Goal: Information Seeking & Learning: Learn about a topic

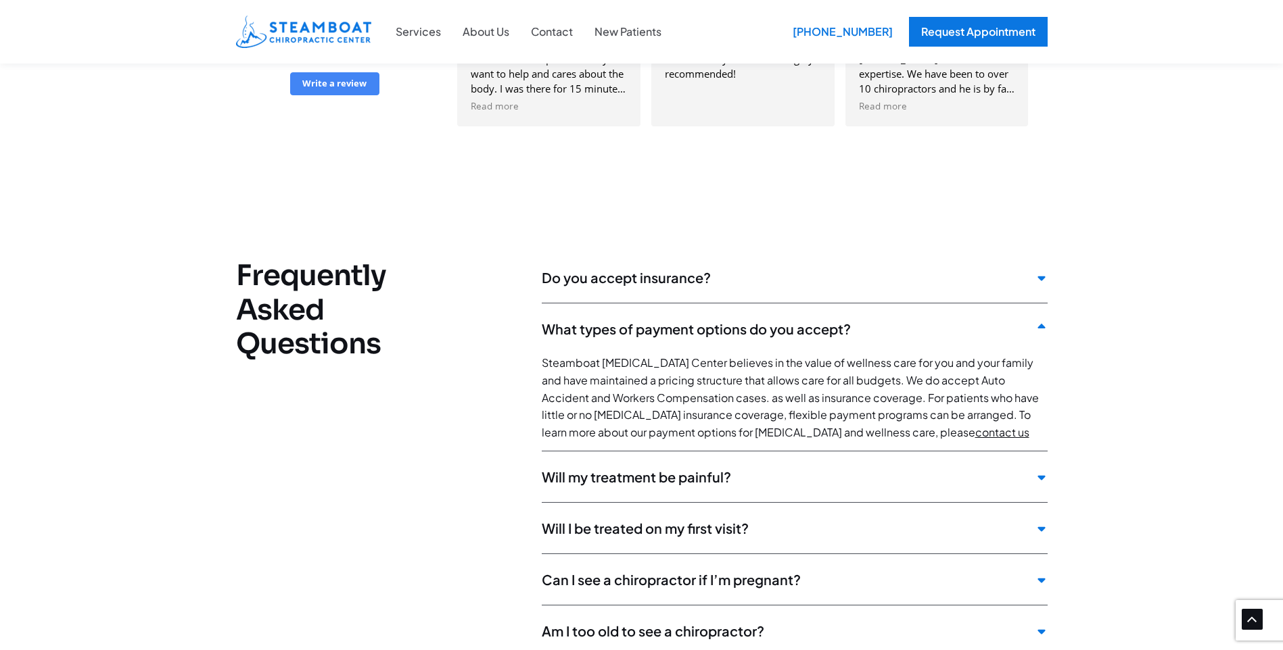
scroll to position [3246, 0]
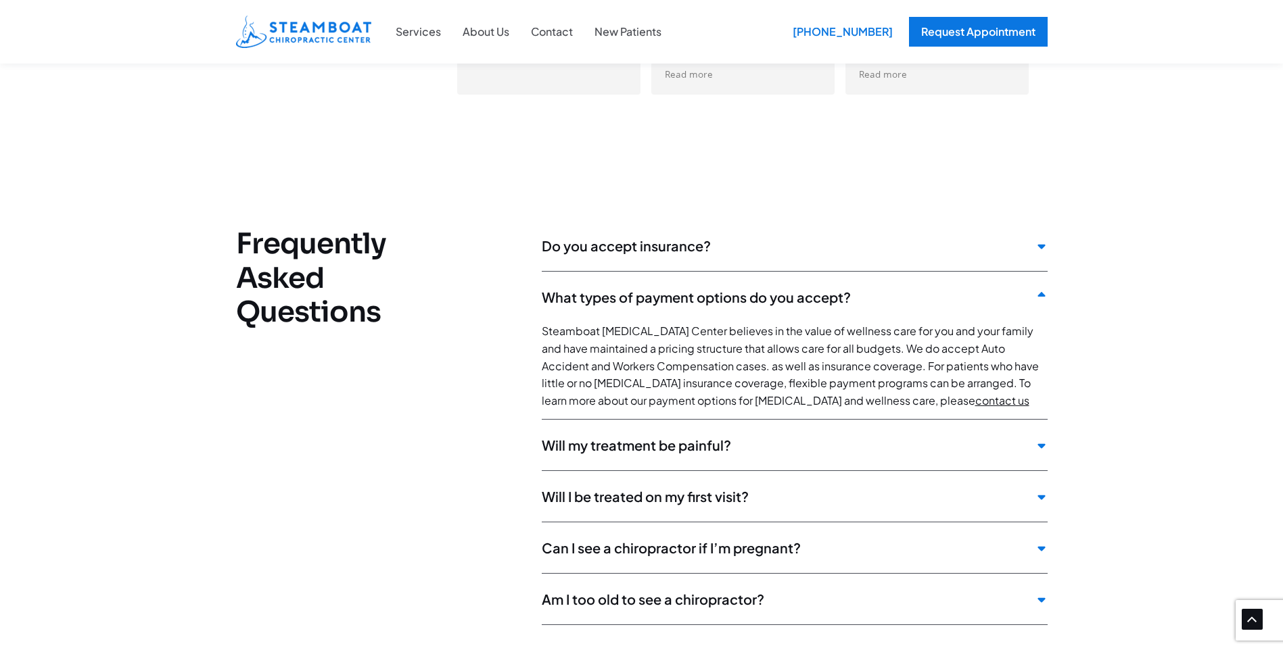
click at [840, 478] on div "Will I be treated on my first visit?" at bounding box center [795, 500] width 506 height 44
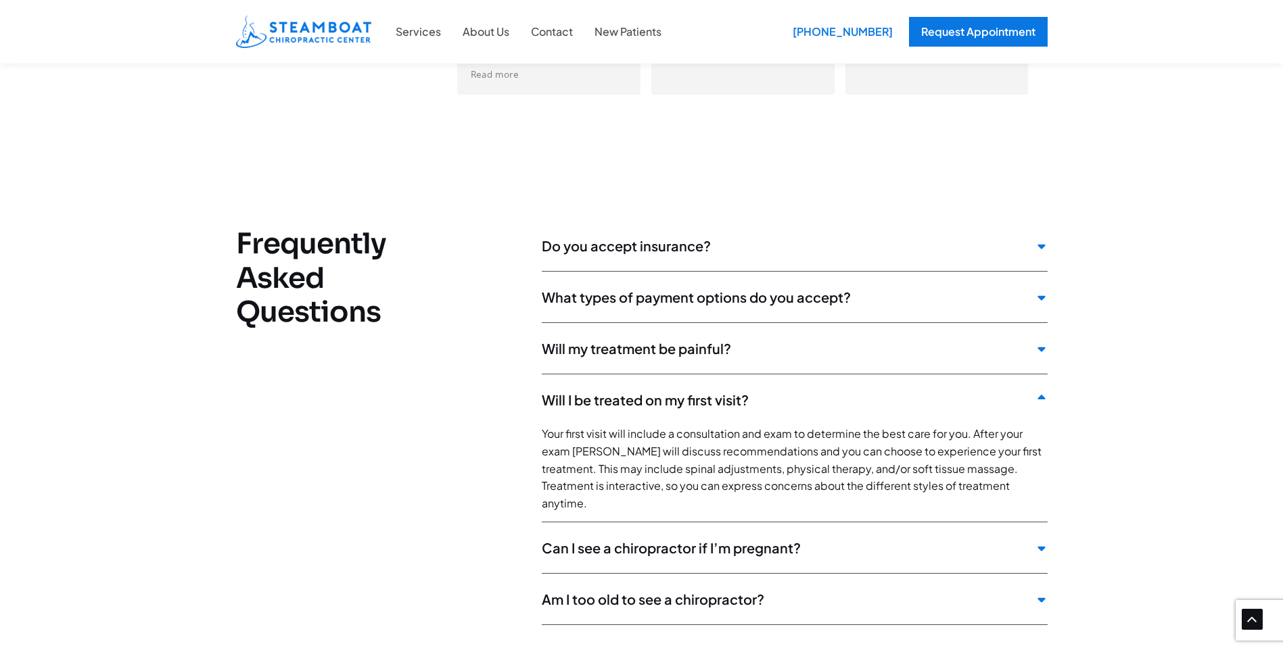
click at [588, 330] on div "Will my treatment be painful?" at bounding box center [795, 352] width 506 height 44
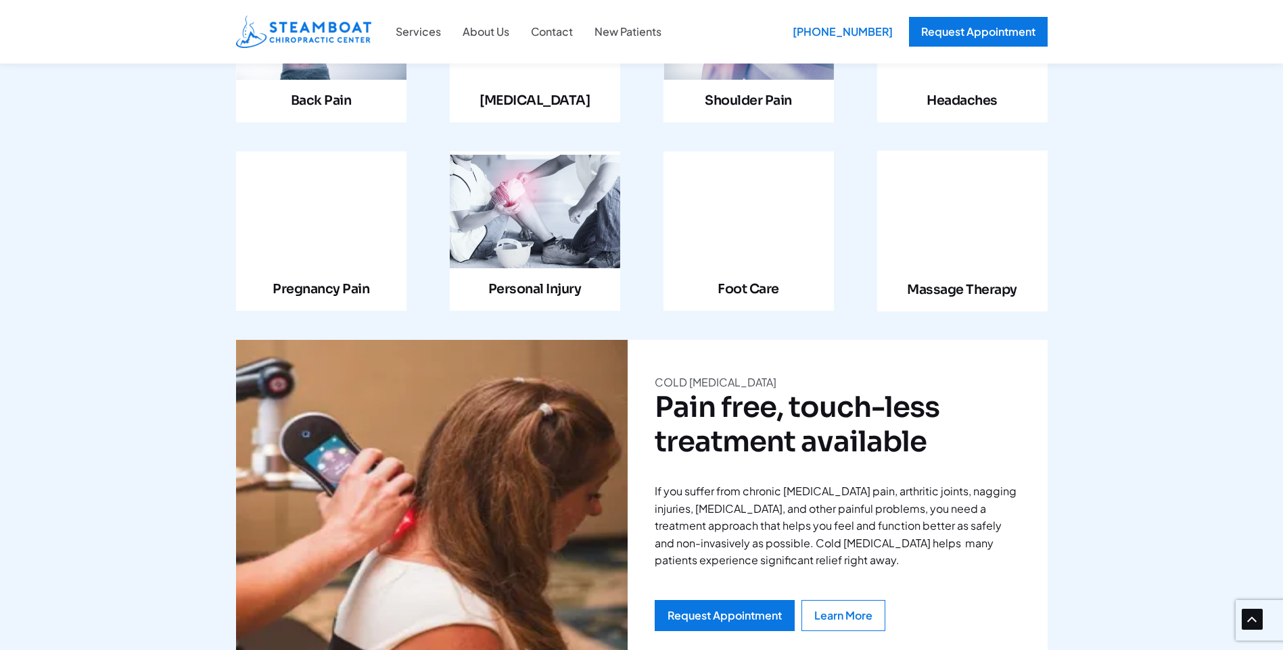
scroll to position [1555, 0]
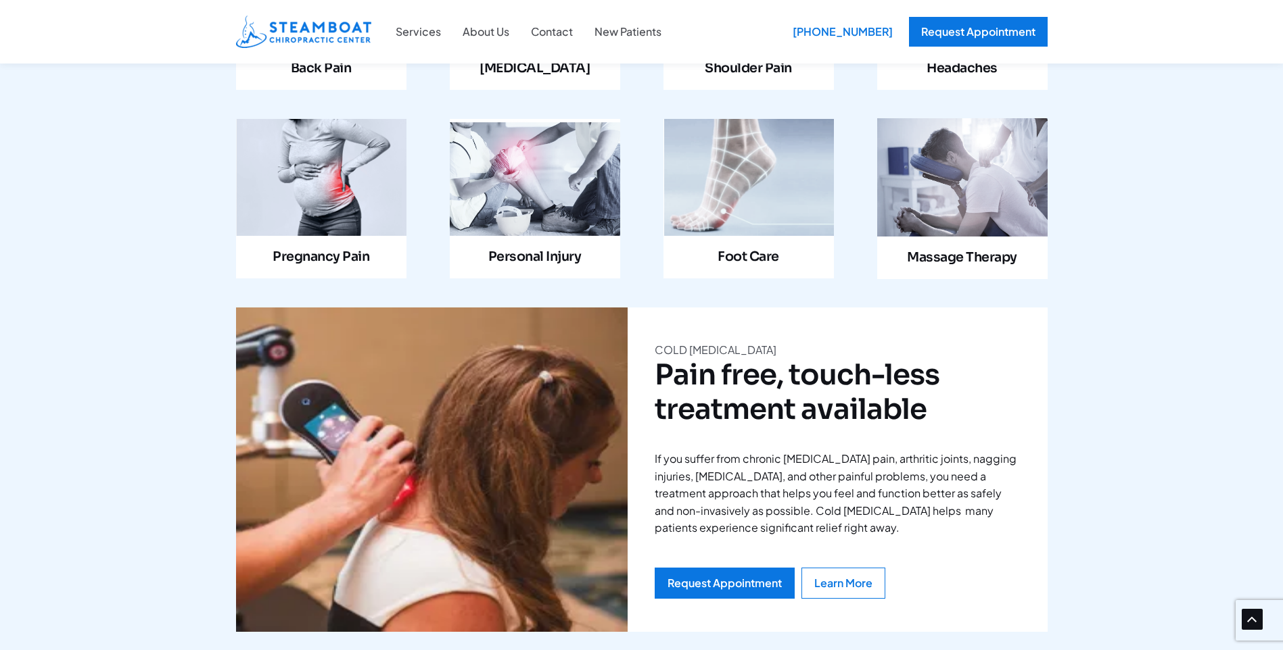
click at [960, 126] on link "Infobox Link" at bounding box center [962, 198] width 170 height 161
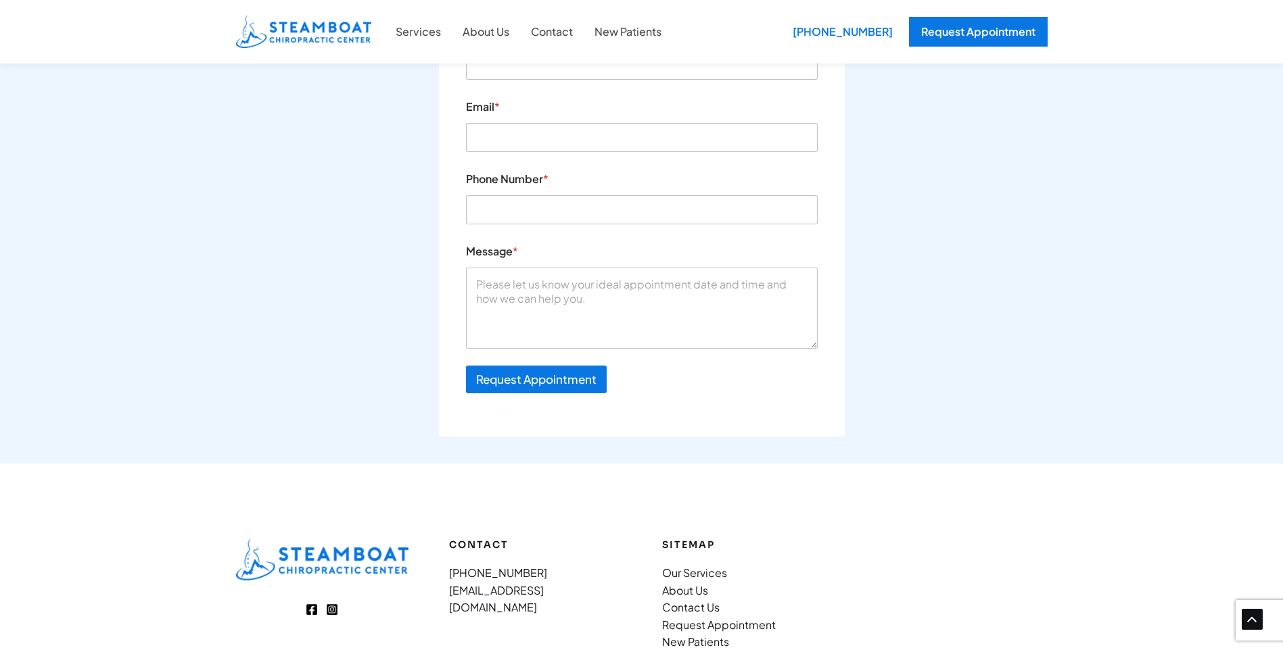
scroll to position [2319, 0]
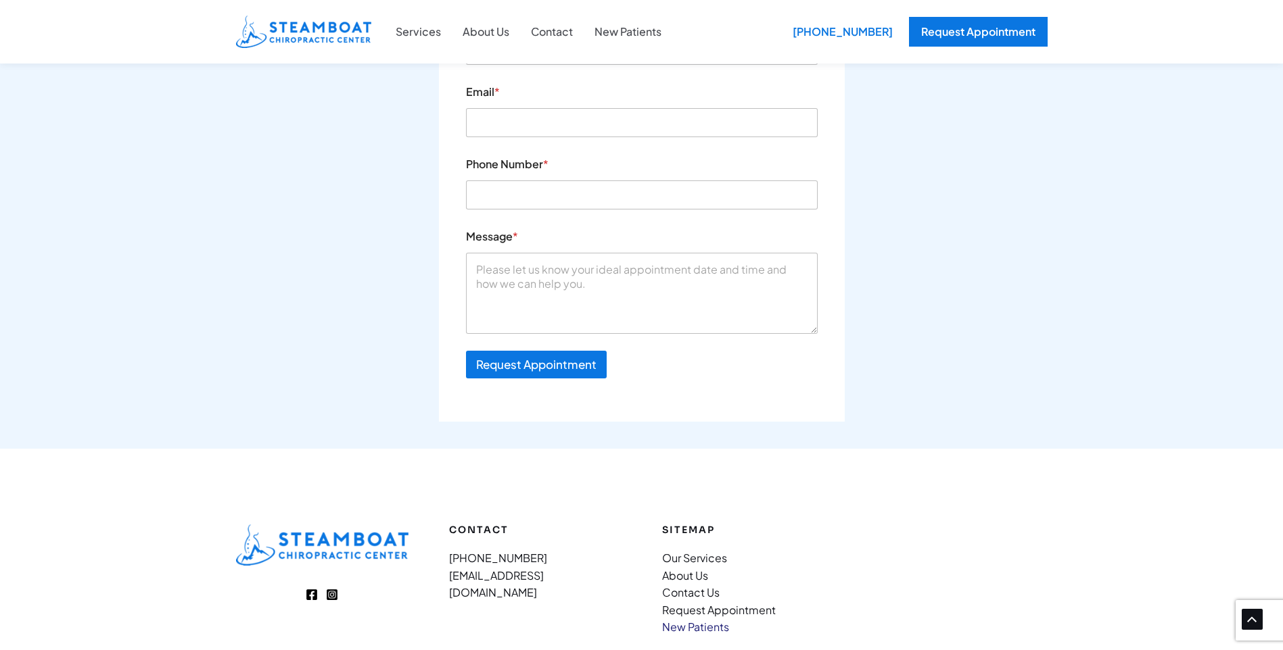
click at [686, 620] on link "New Patients" at bounding box center [695, 627] width 67 height 14
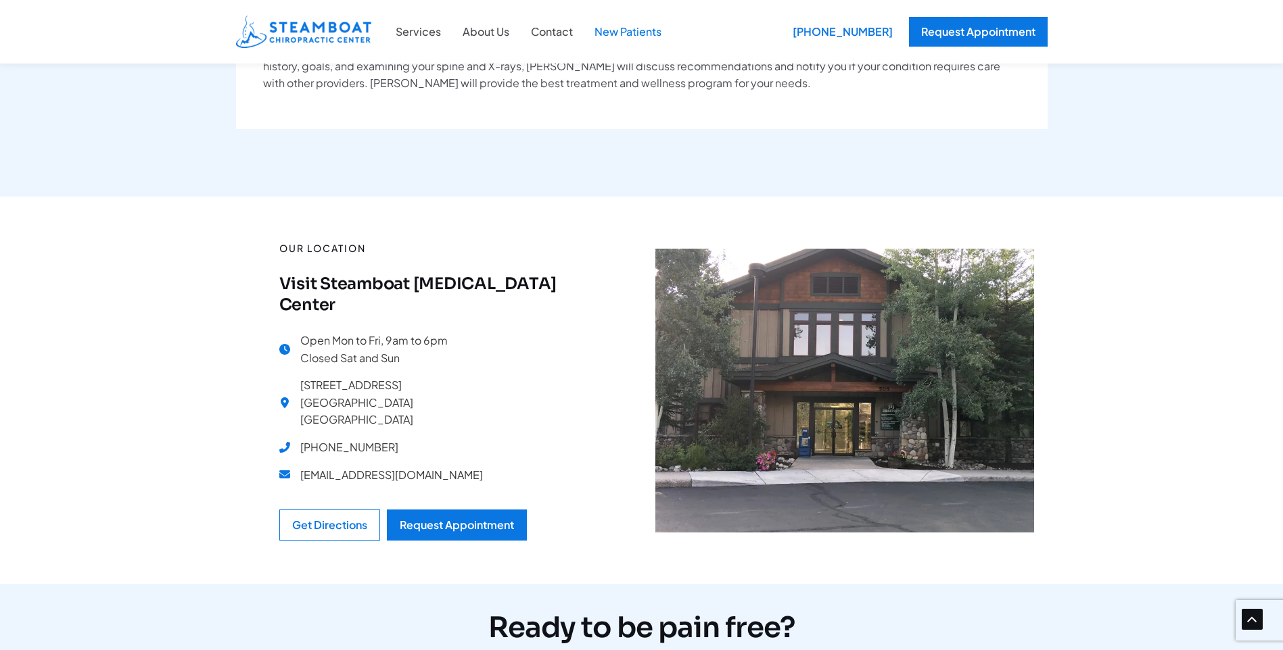
scroll to position [1150, 0]
